Goal: Information Seeking & Learning: Learn about a topic

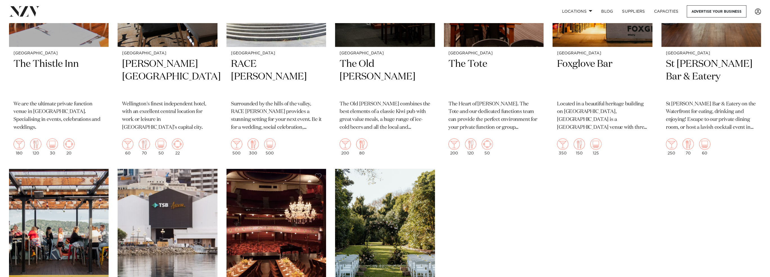
scroll to position [1294, 0]
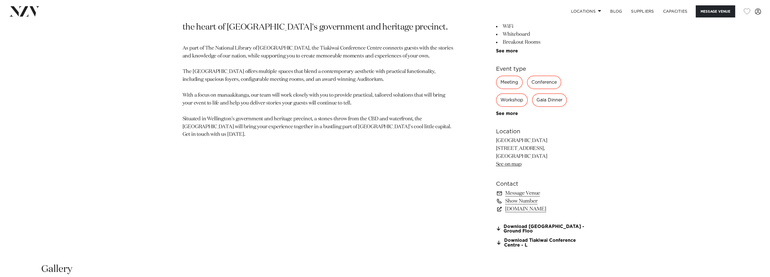
scroll to position [450, 0]
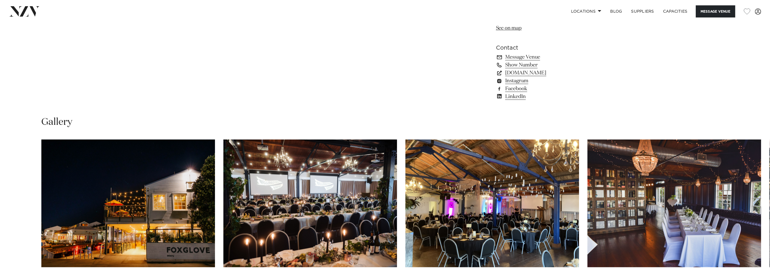
scroll to position [675, 0]
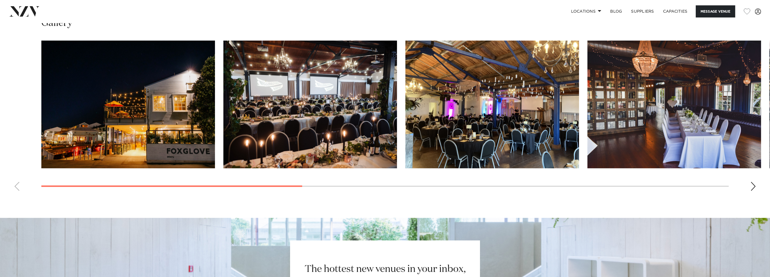
click at [500, 159] on img "3 / 10" at bounding box center [492, 104] width 174 height 127
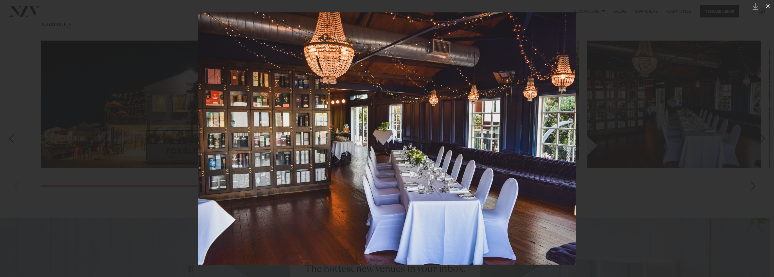
click at [768, 6] on icon at bounding box center [768, 6] width 4 height 4
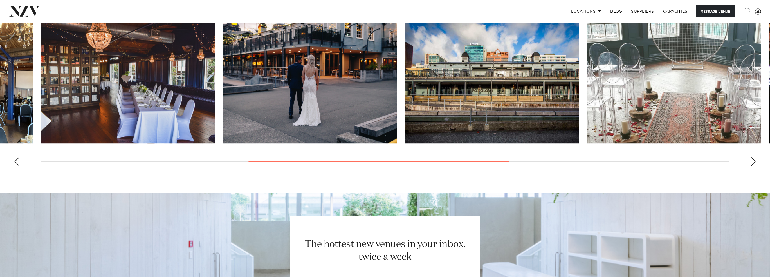
scroll to position [644, 0]
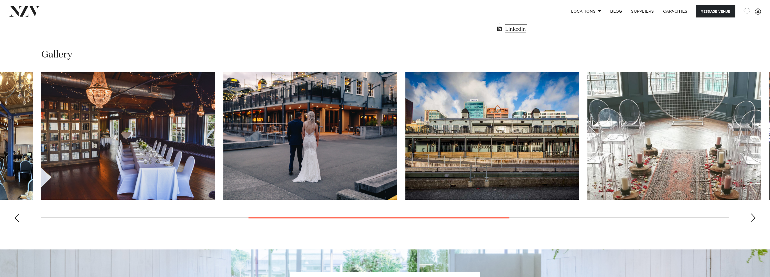
click at [750, 215] on swiper-container at bounding box center [385, 149] width 770 height 154
click at [752, 216] on div "Next slide" at bounding box center [753, 217] width 6 height 9
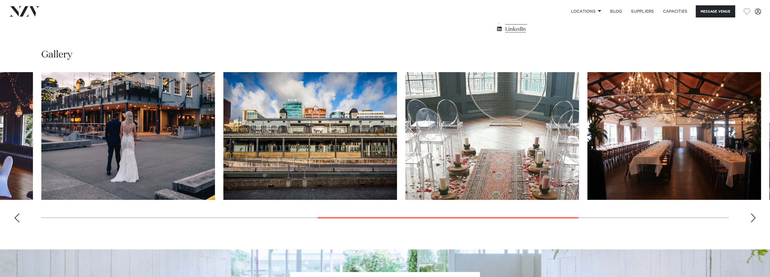
click at [752, 216] on div "Next slide" at bounding box center [753, 217] width 6 height 9
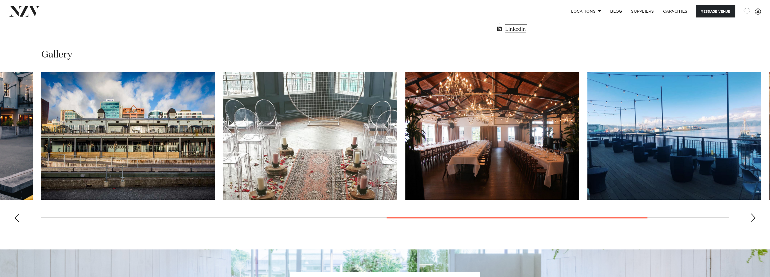
click at [752, 216] on div "Next slide" at bounding box center [753, 217] width 6 height 9
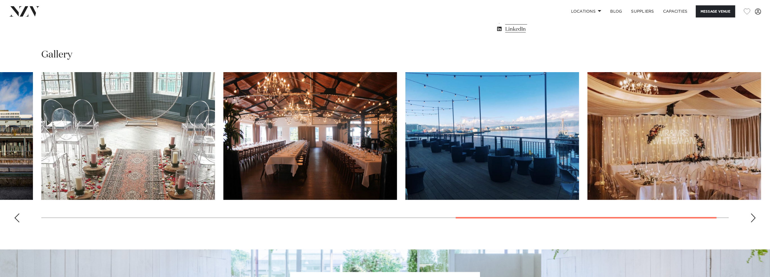
click at [752, 216] on div "Next slide" at bounding box center [753, 217] width 6 height 9
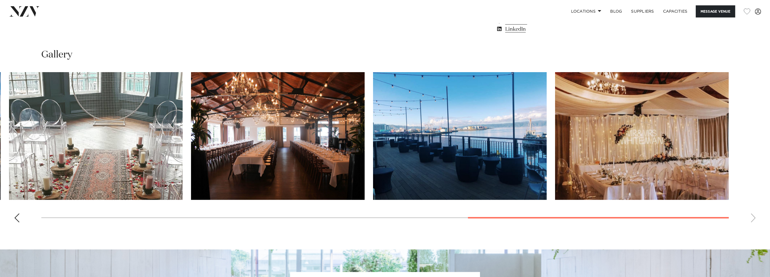
click at [752, 216] on swiper-container at bounding box center [385, 149] width 770 height 154
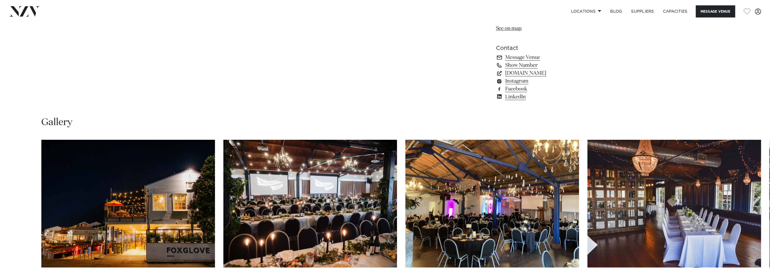
scroll to position [475, 0]
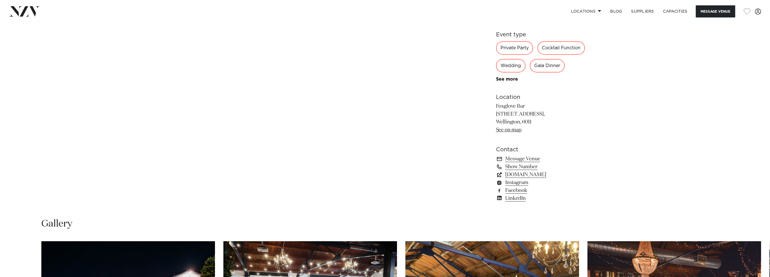
click at [524, 171] on link "foxglovebar.co.nz" at bounding box center [542, 175] width 92 height 8
